Goal: Navigation & Orientation: Find specific page/section

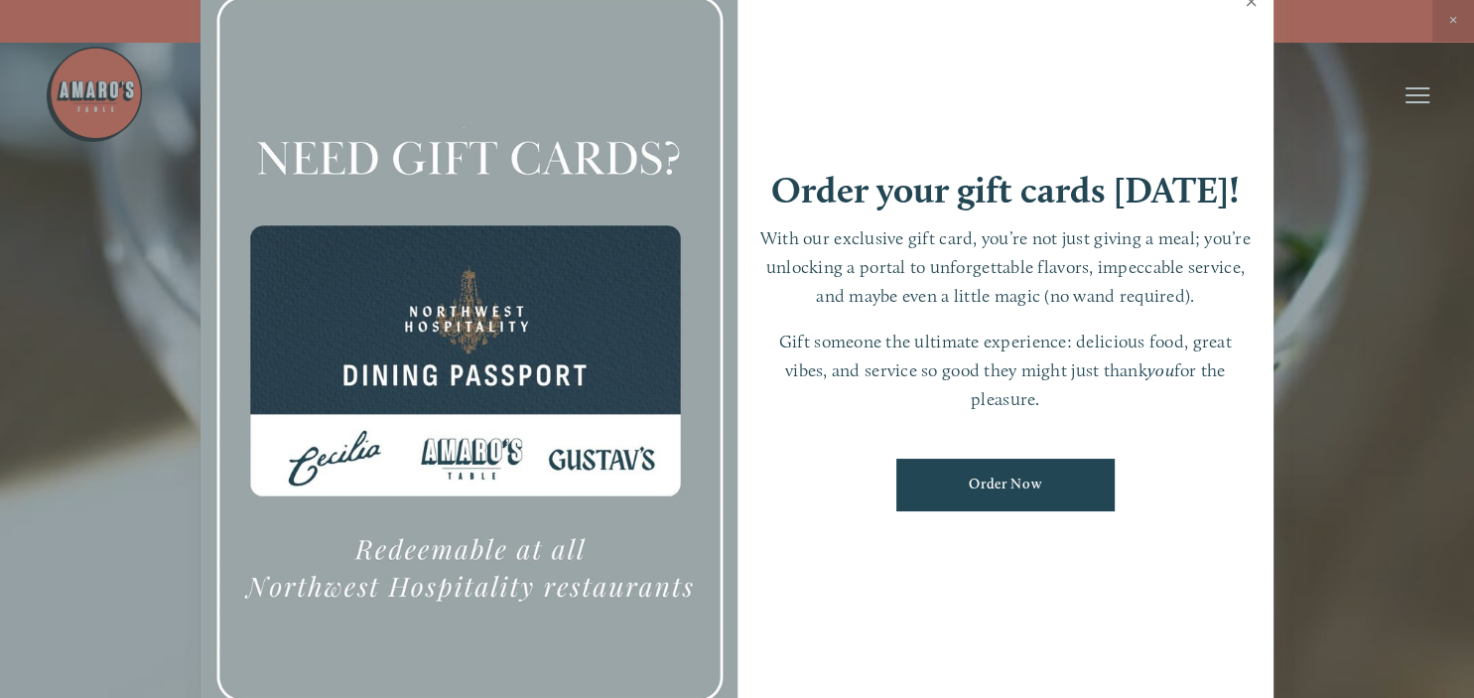
click at [1253, 3] on link "Close" at bounding box center [1251, 4] width 39 height 56
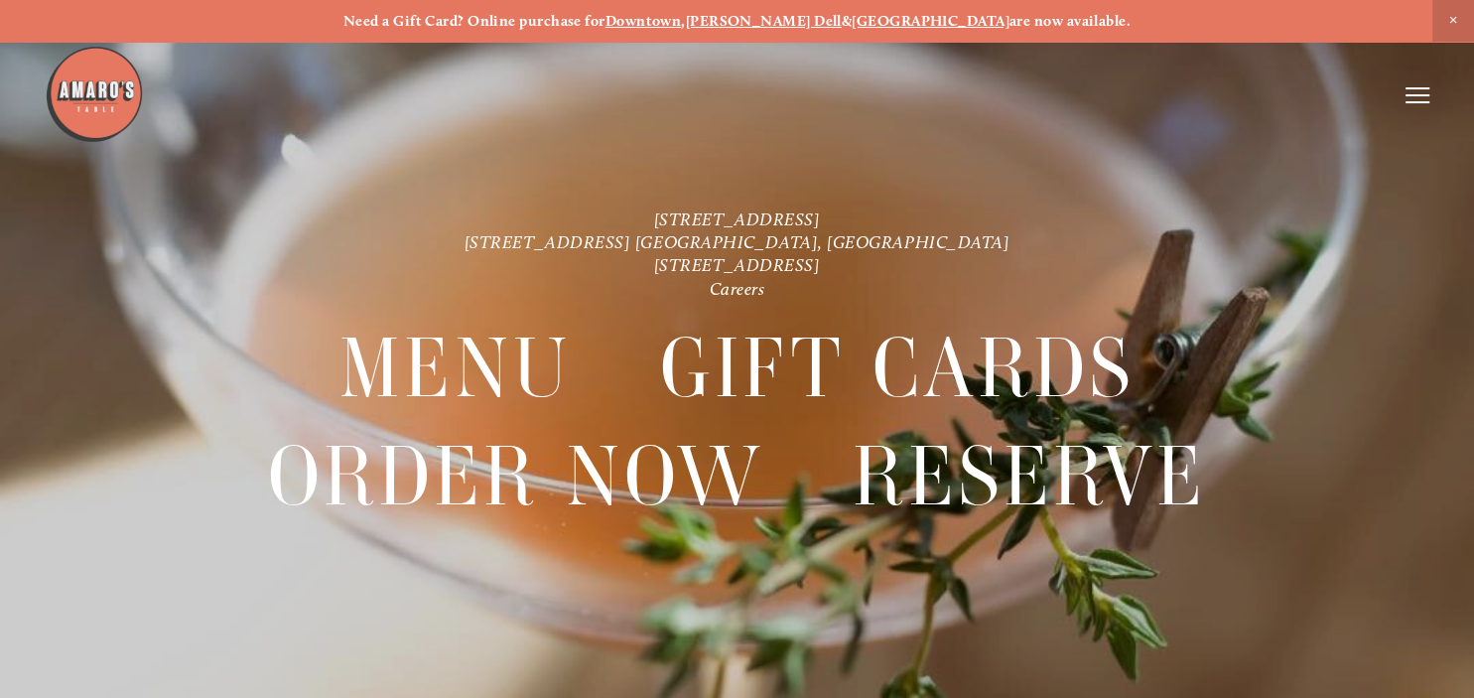
click at [1455, 19] on span "Close Announcement" at bounding box center [1454, 21] width 42 height 42
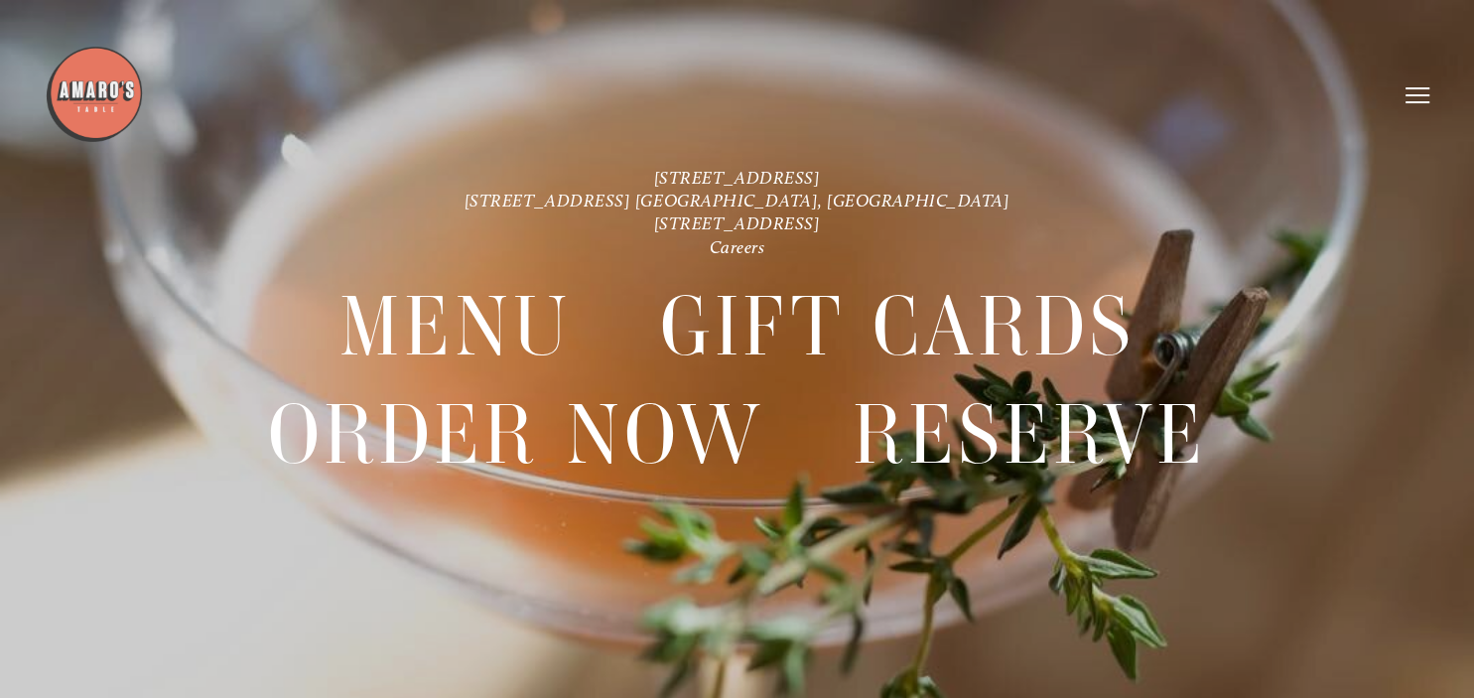
click at [1423, 88] on line at bounding box center [1418, 88] width 24 height 0
click at [575, 570] on div at bounding box center [737, 349] width 1474 height 698
click at [1419, 93] on icon at bounding box center [1415, 95] width 18 height 18
click at [1419, 93] on icon at bounding box center [1418, 95] width 24 height 18
click at [1419, 93] on icon at bounding box center [1415, 95] width 18 height 18
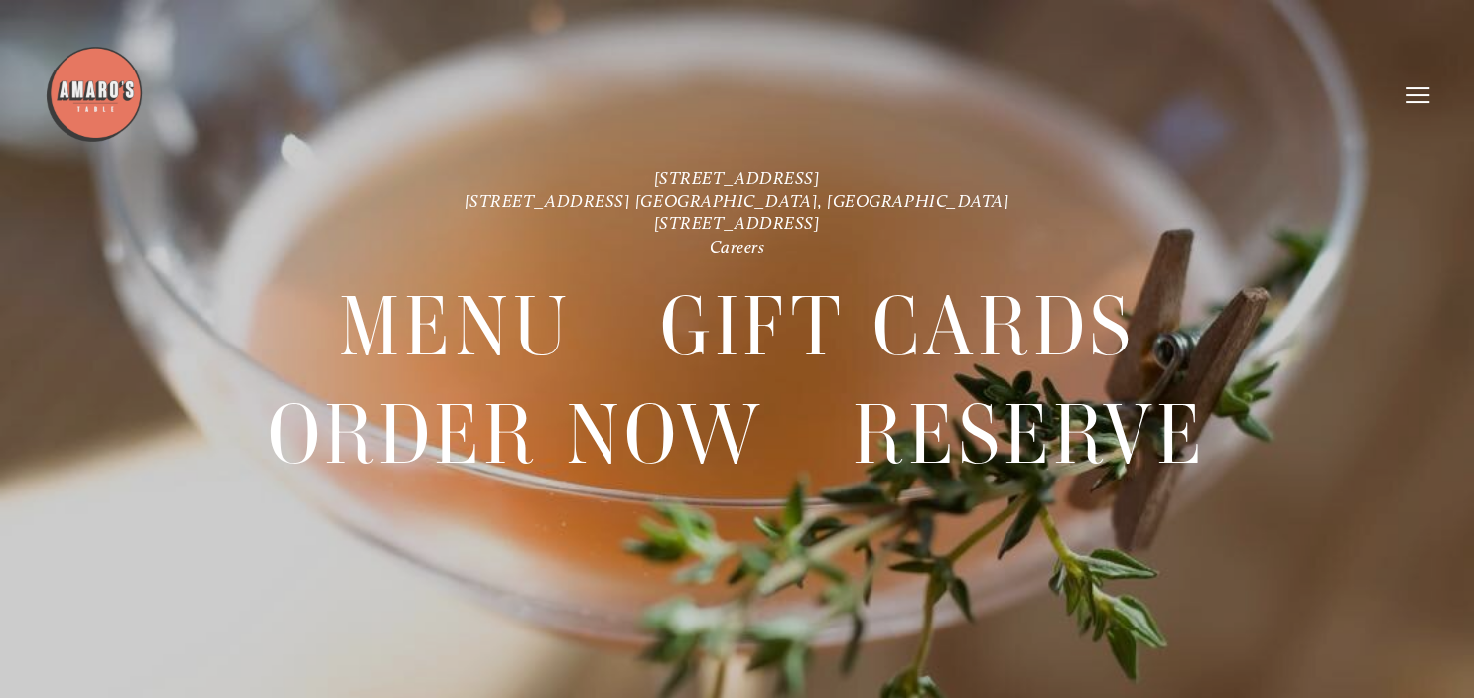
click at [1319, 78] on use at bounding box center [1319, 78] width 0 height 0
click at [1418, 95] on line at bounding box center [1418, 95] width 24 height 0
click at [1054, 100] on span "Menu" at bounding box center [1062, 94] width 37 height 17
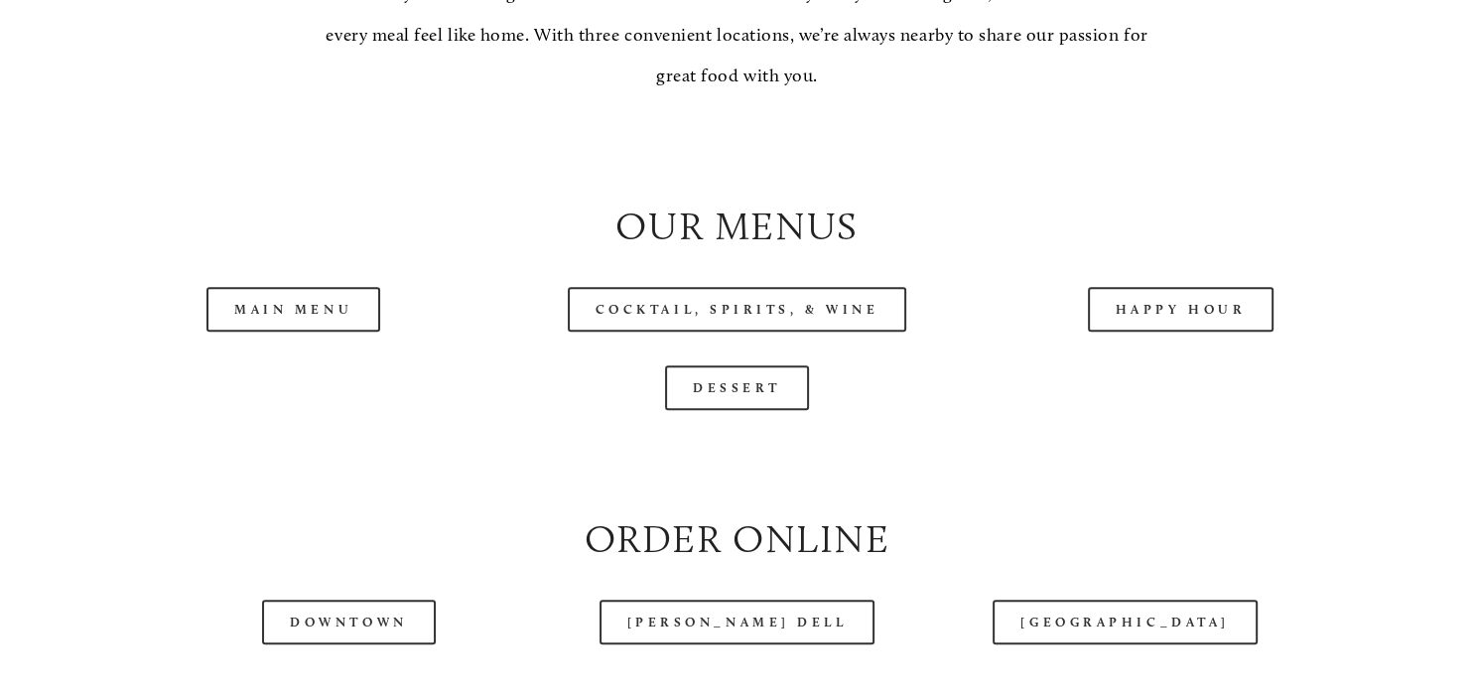
scroll to position [1886, 0]
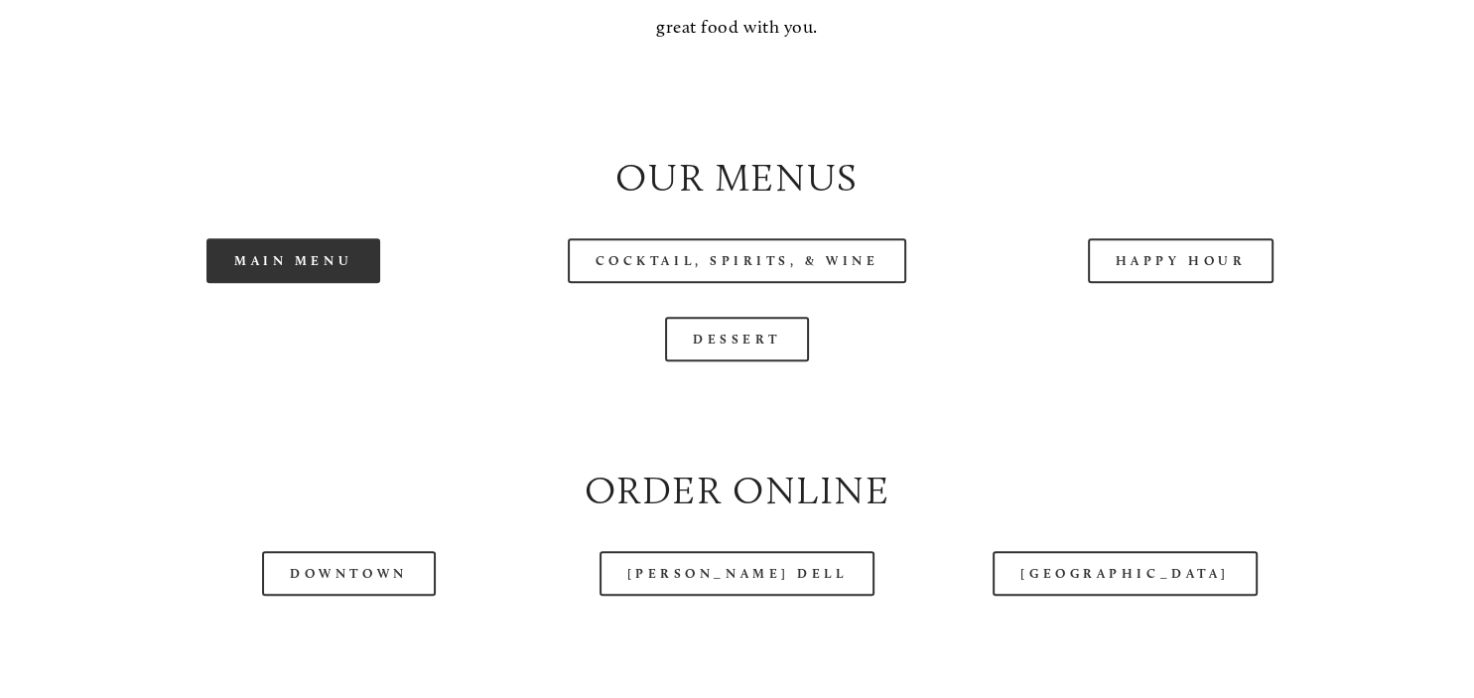
click at [284, 283] on link "Main Menu" at bounding box center [294, 260] width 174 height 45
